Goal: Check status

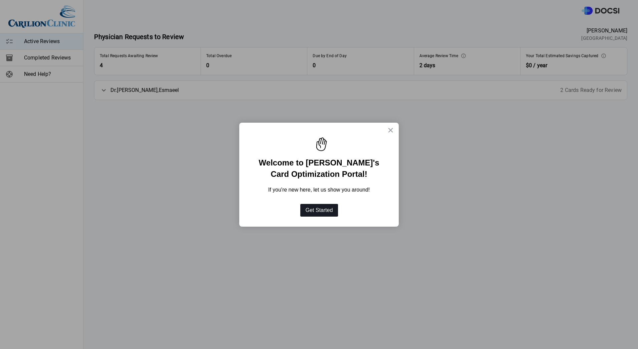
click at [319, 211] on button "Get Started" at bounding box center [320, 210] width 38 height 13
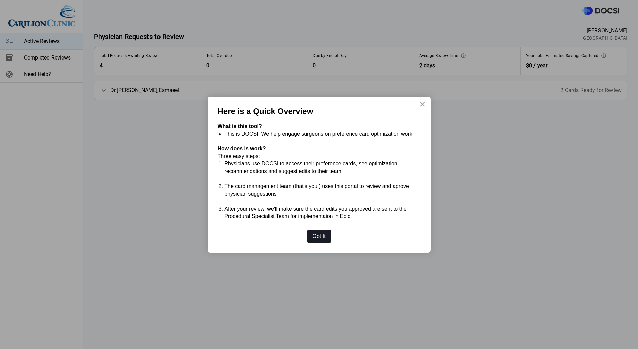
click at [323, 238] on button "Got It" at bounding box center [320, 236] width 24 height 13
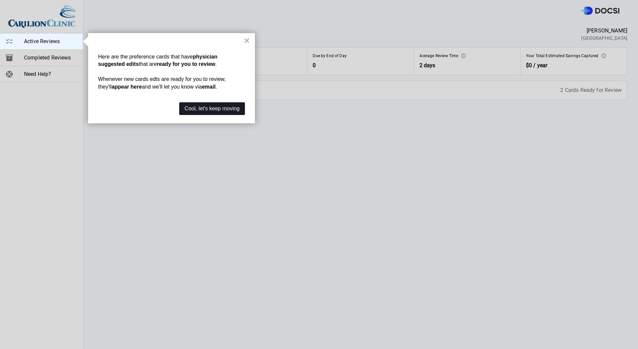
click at [230, 109] on button "Cool, let's keep moving" at bounding box center [212, 108] width 66 height 13
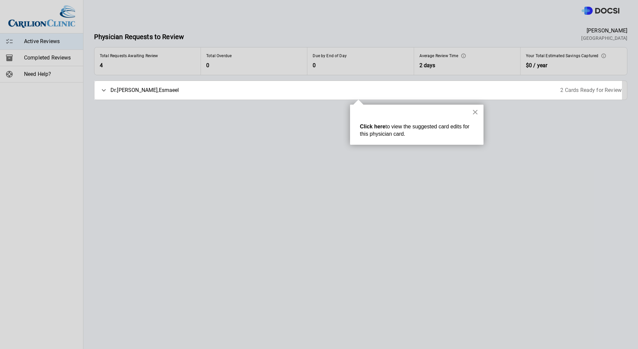
drag, startPoint x: 477, startPoint y: 112, endPoint x: 469, endPoint y: 111, distance: 8.1
click at [477, 112] on button "×" at bounding box center [475, 112] width 6 height 11
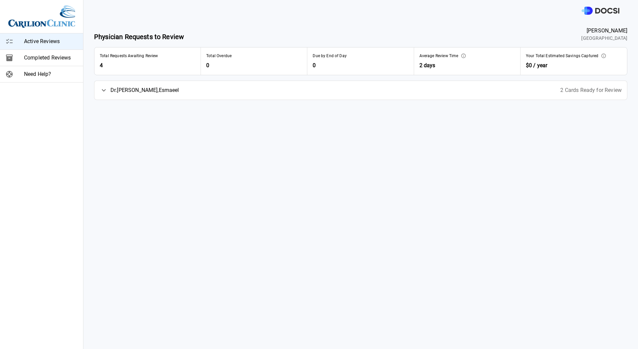
click at [171, 97] on div "[PERSON_NAME] 2 Cards Ready for Review" at bounding box center [360, 90] width 533 height 19
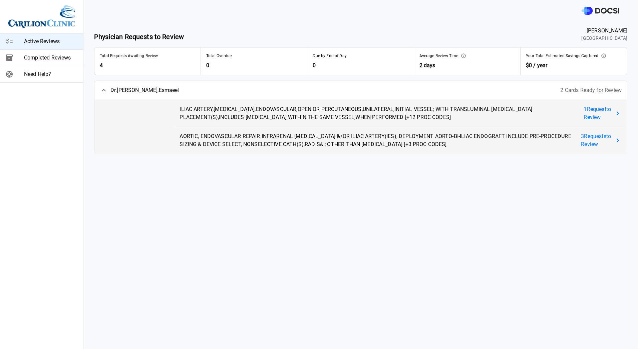
click at [46, 61] on span "Completed Reviews" at bounding box center [51, 58] width 54 height 8
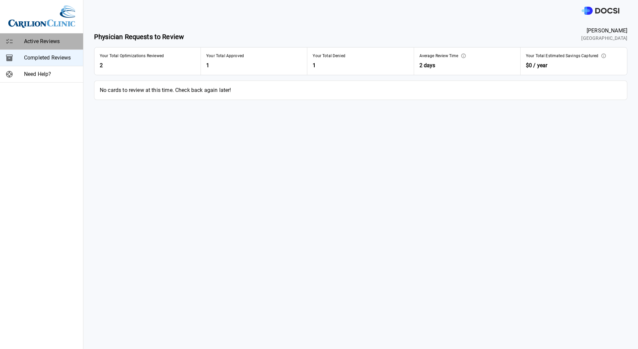
click at [34, 43] on span "Active Reviews" at bounding box center [51, 41] width 54 height 8
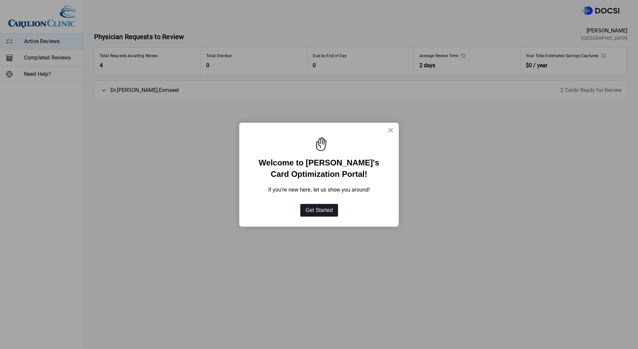
click at [326, 211] on button "Get Started" at bounding box center [320, 210] width 38 height 13
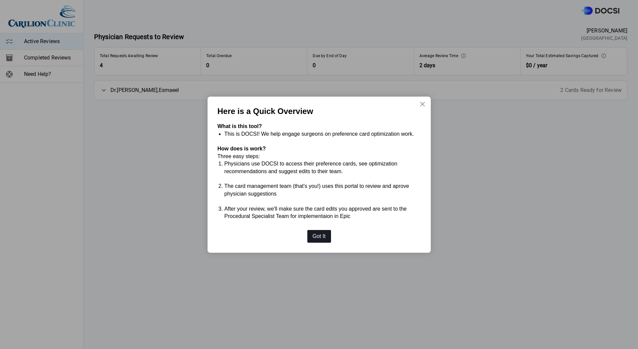
click at [322, 238] on button "Got It" at bounding box center [320, 236] width 24 height 13
